Goal: Find specific page/section: Find specific page/section

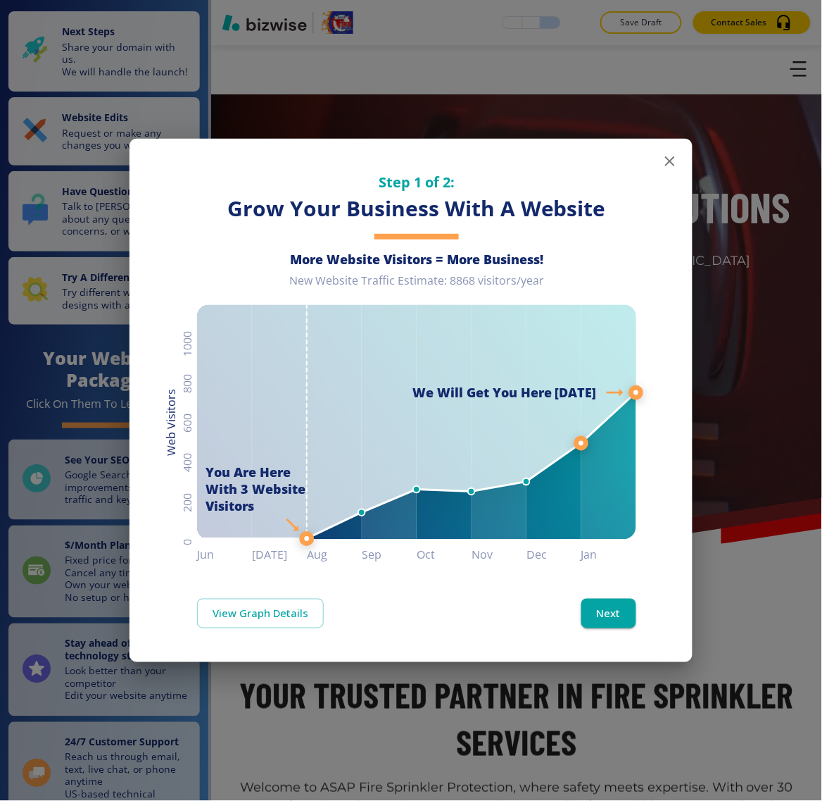
click at [582, 160] on line at bounding box center [582, 443] width 0 height 1220
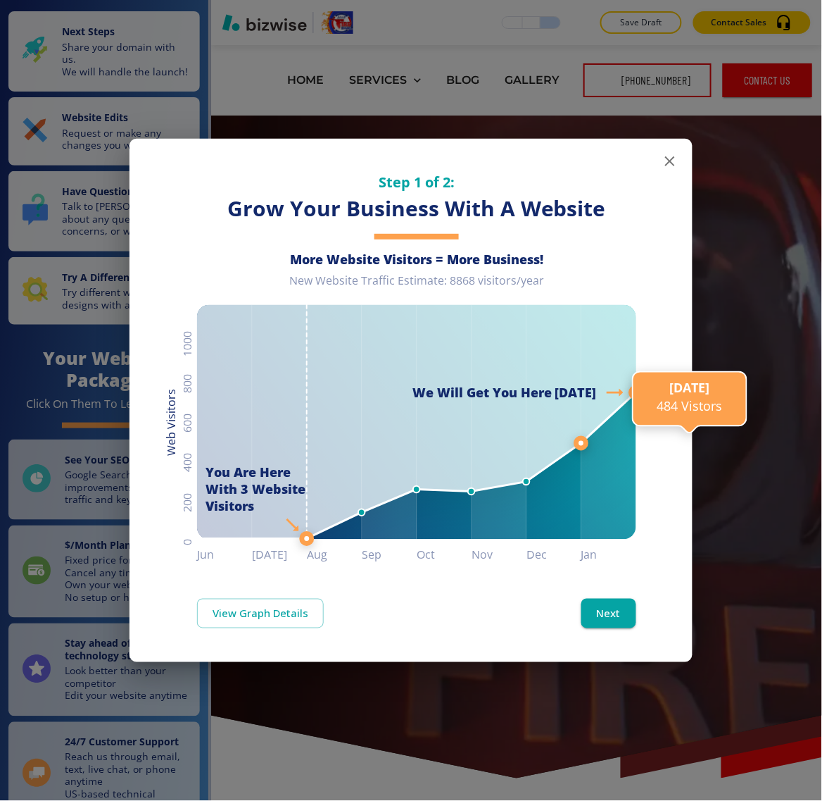
click at [582, 161] on line at bounding box center [582, 443] width 0 height 1220
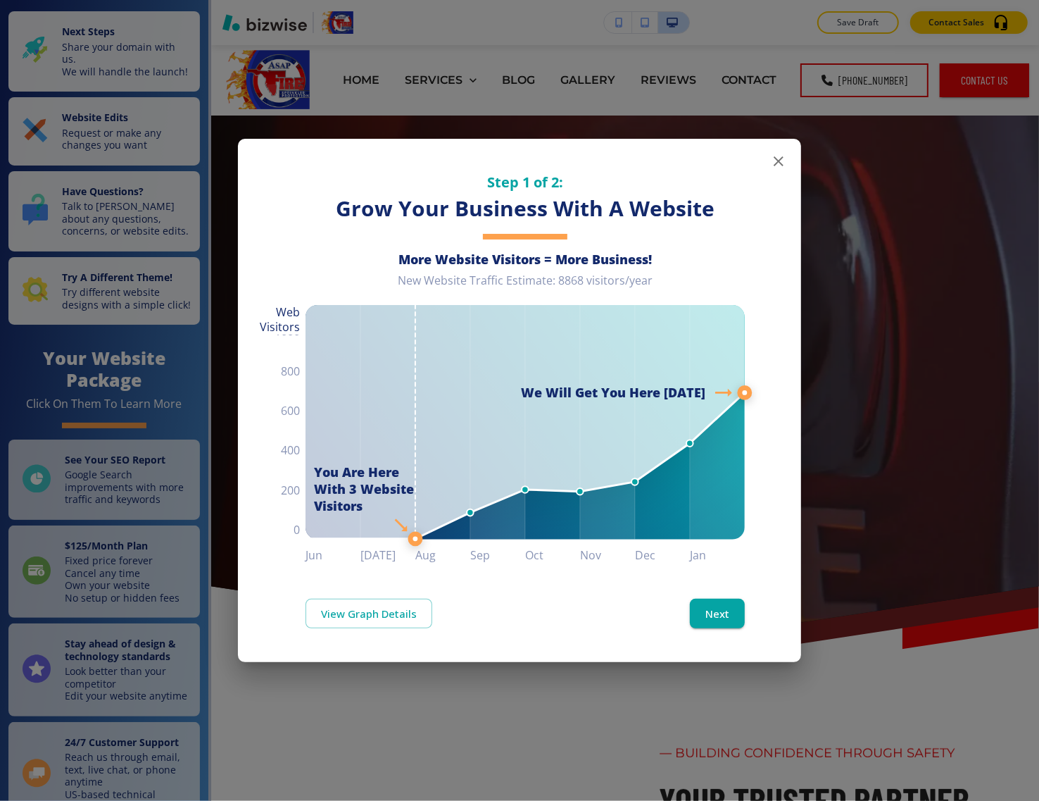
click at [778, 162] on icon "button" at bounding box center [779, 161] width 10 height 10
